Goal: Find specific page/section: Find specific page/section

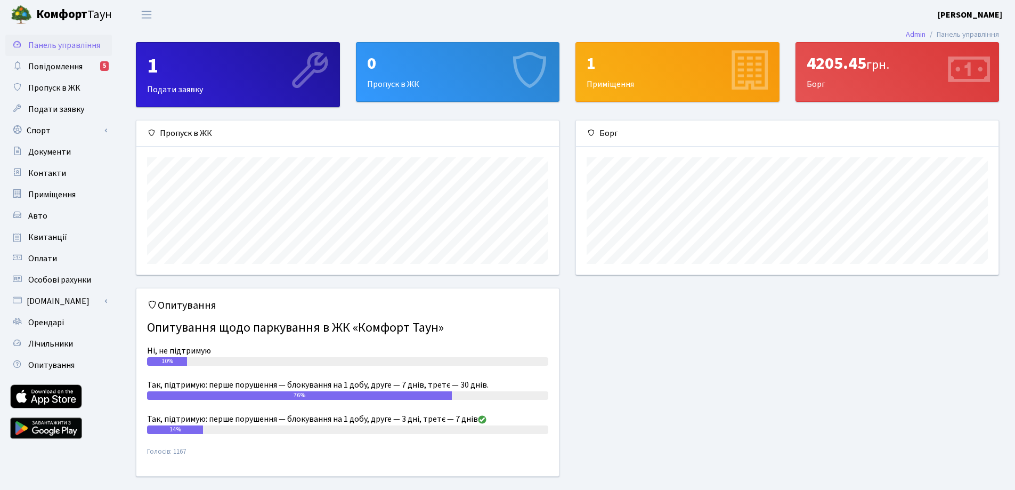
scroll to position [154, 423]
click at [51, 63] on span "Повідомлення" at bounding box center [55, 67] width 54 height 12
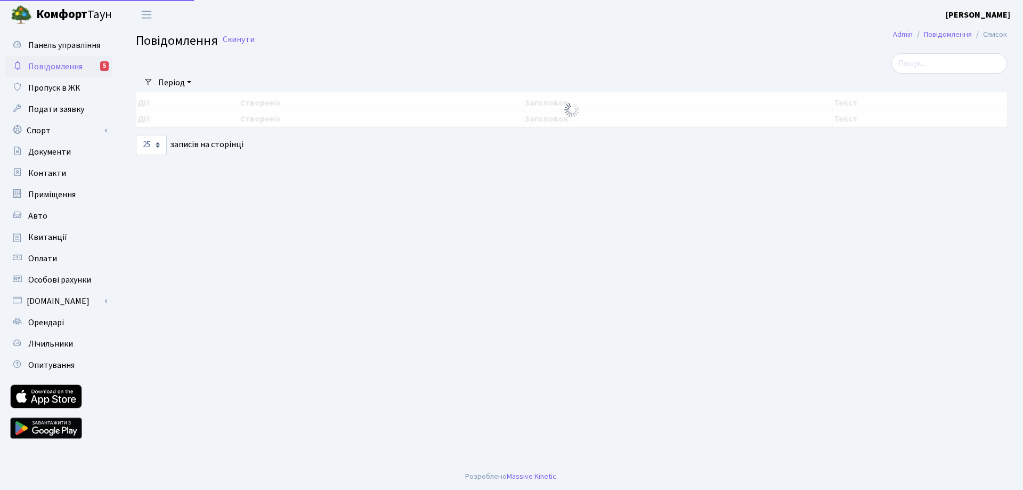
select select "25"
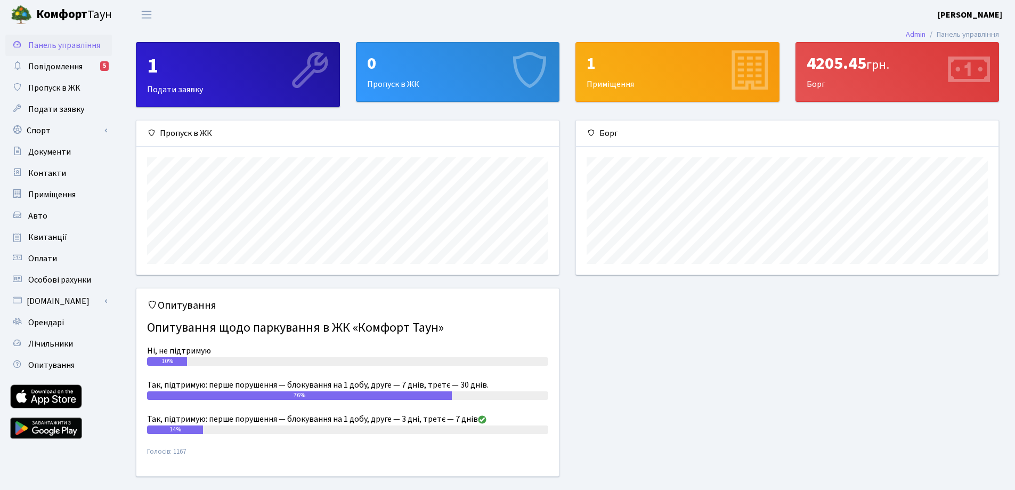
scroll to position [154, 423]
